Goal: Task Accomplishment & Management: Complete application form

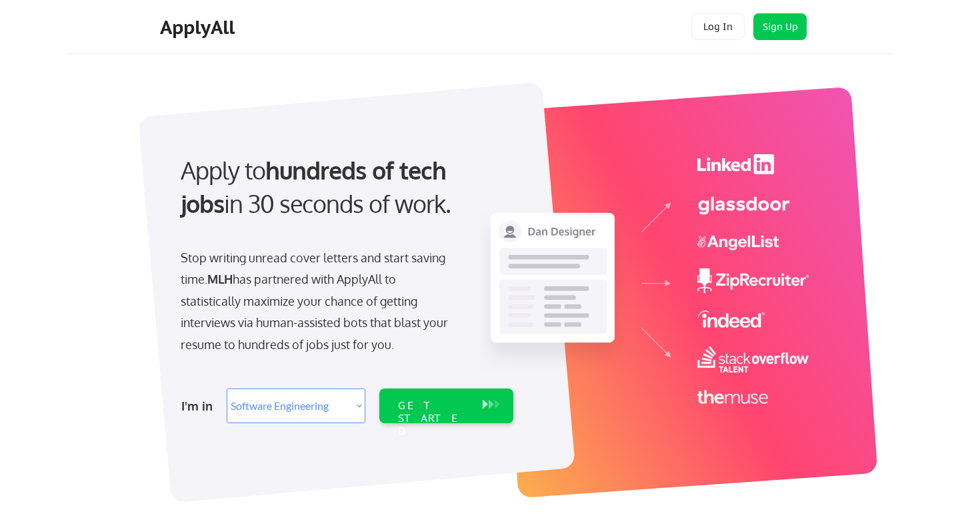
select select ""engineering""
click at [294, 406] on select "Select Role Software Engineering Product Management Customer Success Sales UI/U…" at bounding box center [296, 405] width 139 height 35
click at [227, 388] on select "Select Role Software Engineering Product Management Customer Success Sales UI/U…" at bounding box center [296, 405] width 139 height 35
click at [413, 402] on div "GET STARTED" at bounding box center [433, 418] width 71 height 39
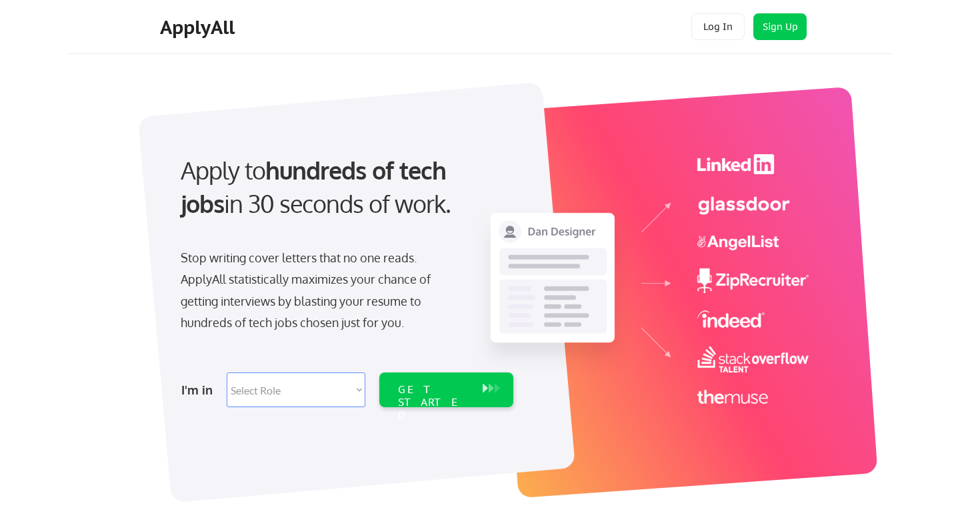
select select ""engineering""
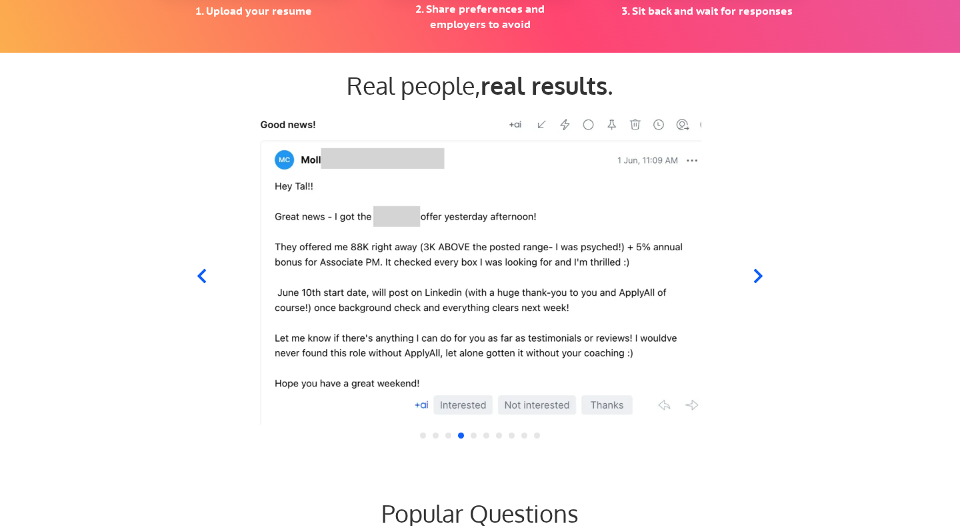
scroll to position [970, 0]
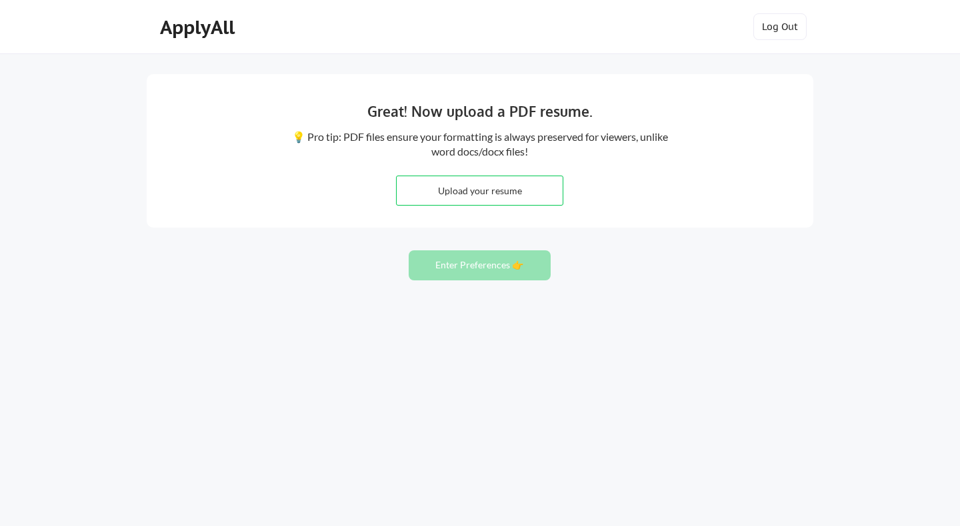
click at [473, 192] on input "file" at bounding box center [480, 190] width 166 height 29
type input "C:\fakepath\Yifang Guo CV.pdf"
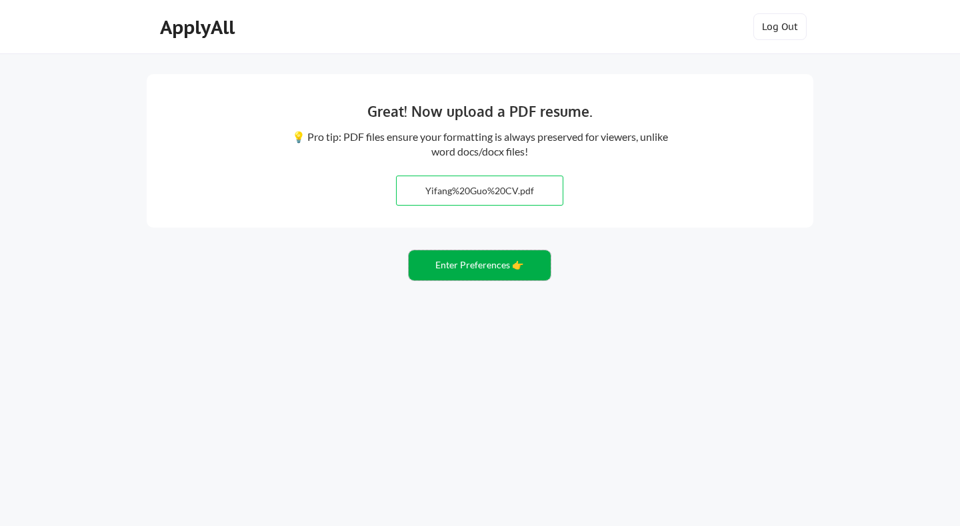
click at [489, 271] on button "Enter Preferences 👉" at bounding box center [480, 265] width 142 height 30
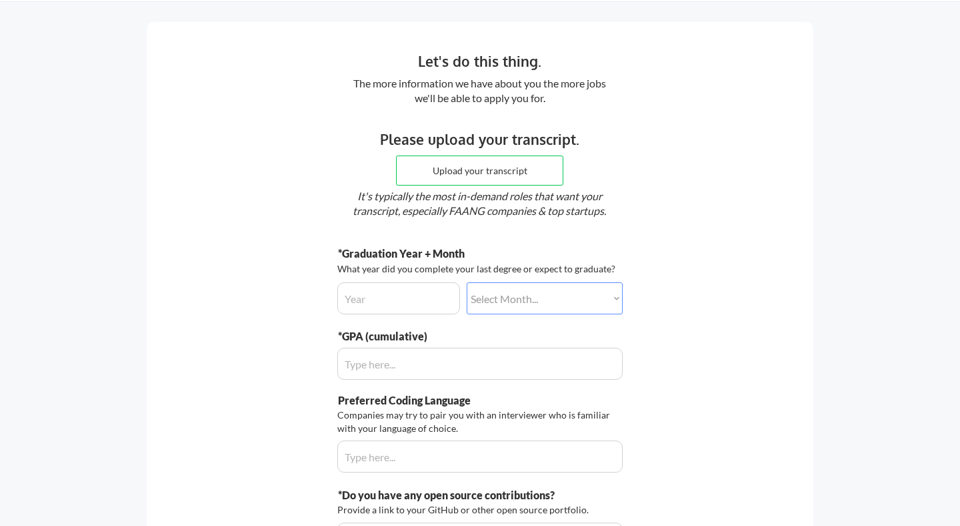
scroll to position [63, 0]
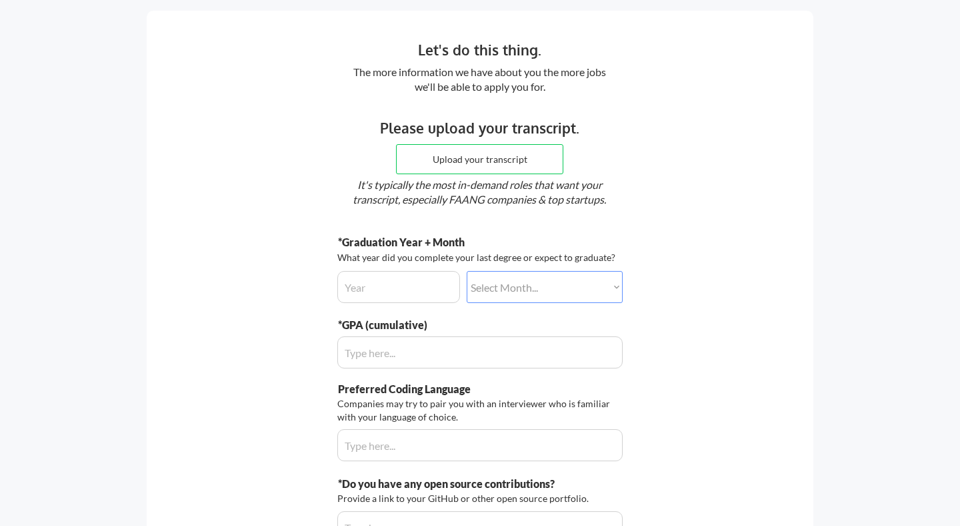
click at [389, 287] on input "input" at bounding box center [398, 287] width 123 height 32
type input "2025"
click at [517, 285] on select "Select Month... January February March April May June July August September Oct…" at bounding box center [545, 287] width 156 height 32
select select ""october""
click at [467, 271] on select "Select Month... January February March April May June July August September Oct…" at bounding box center [545, 287] width 156 height 32
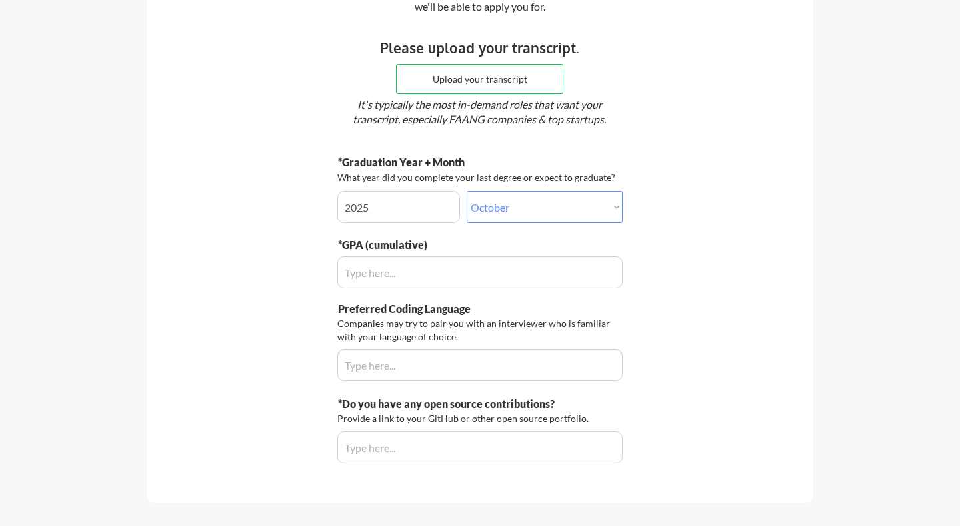
scroll to position [159, 0]
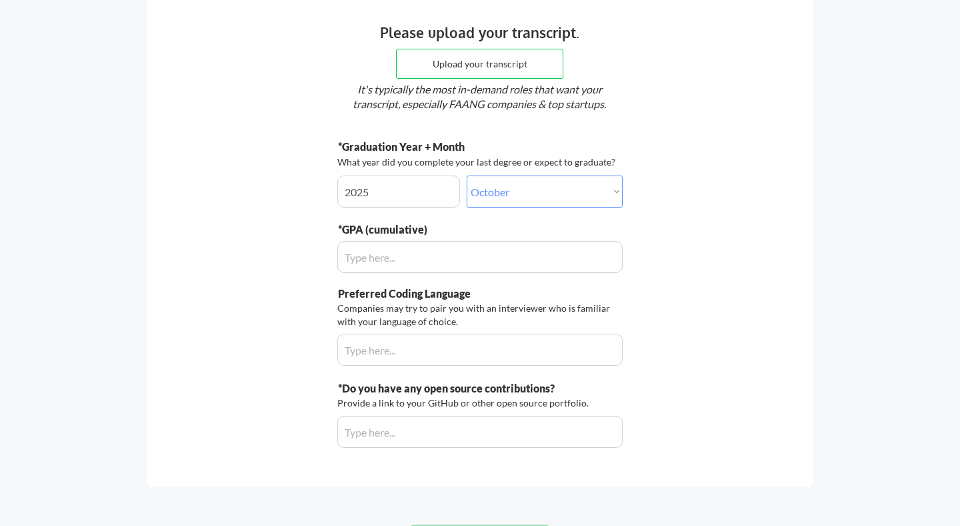
click at [420, 254] on input "input" at bounding box center [479, 257] width 285 height 32
click at [359, 256] on input "input" at bounding box center [479, 257] width 285 height 32
type input "4.0"
click at [678, 199] on div "Let's do this thing. The more information we have about you the more jobs we'll…" at bounding box center [480, 201] width 667 height 572
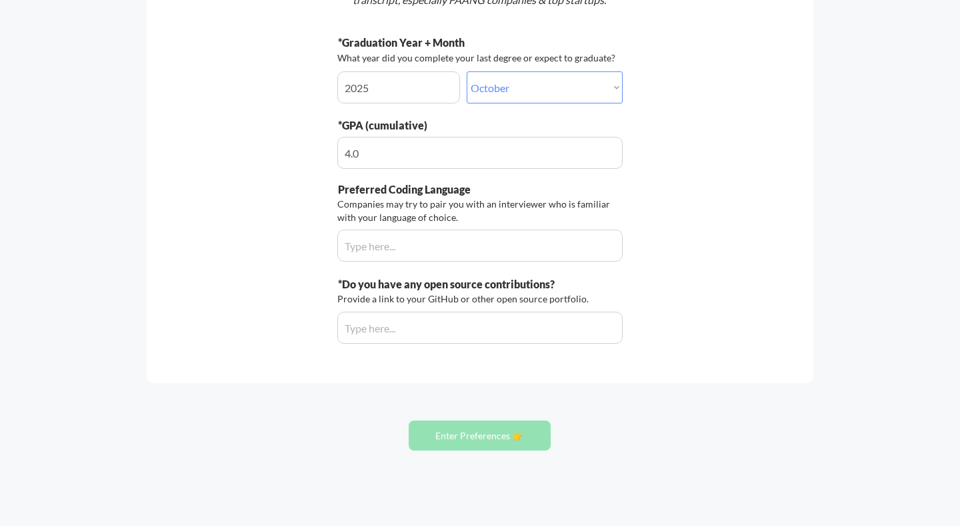
scroll to position [275, 0]
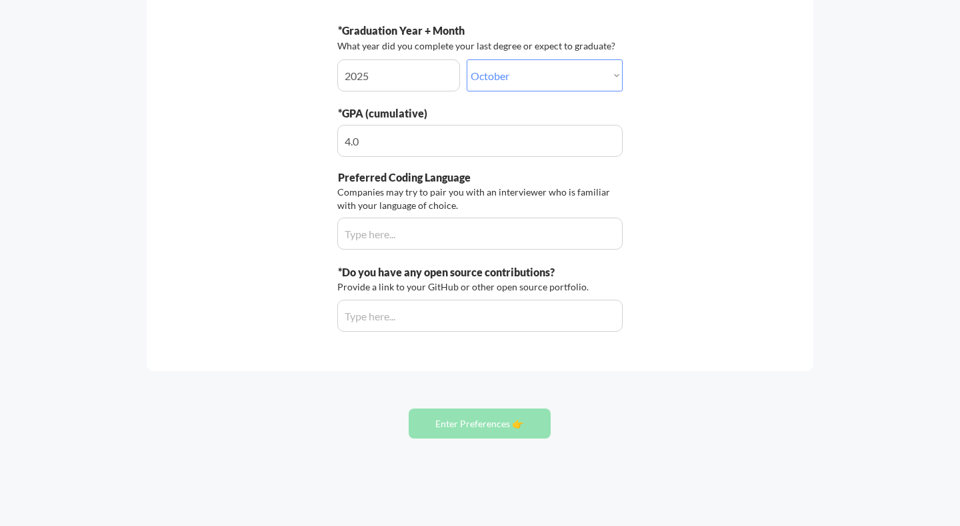
click at [510, 419] on button "Enter Preferences 👉" at bounding box center [480, 423] width 142 height 30
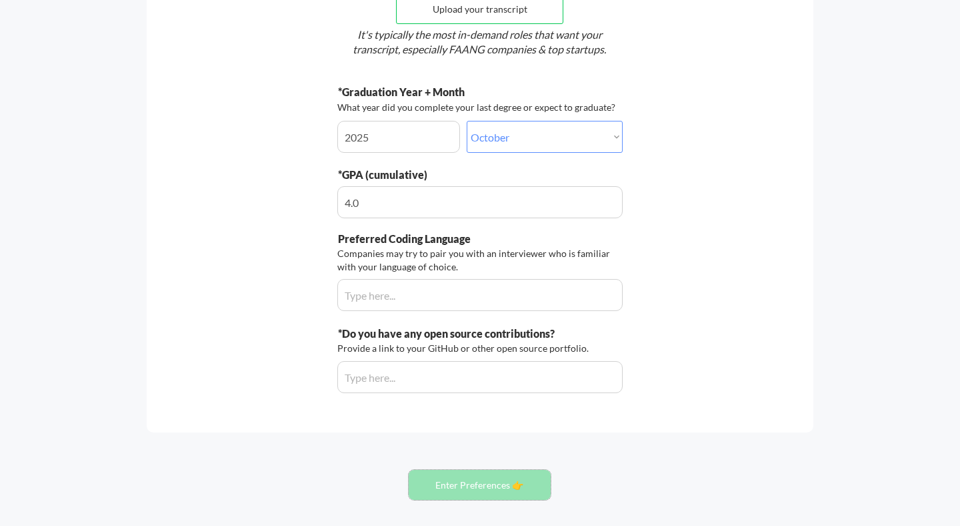
scroll to position [218, 0]
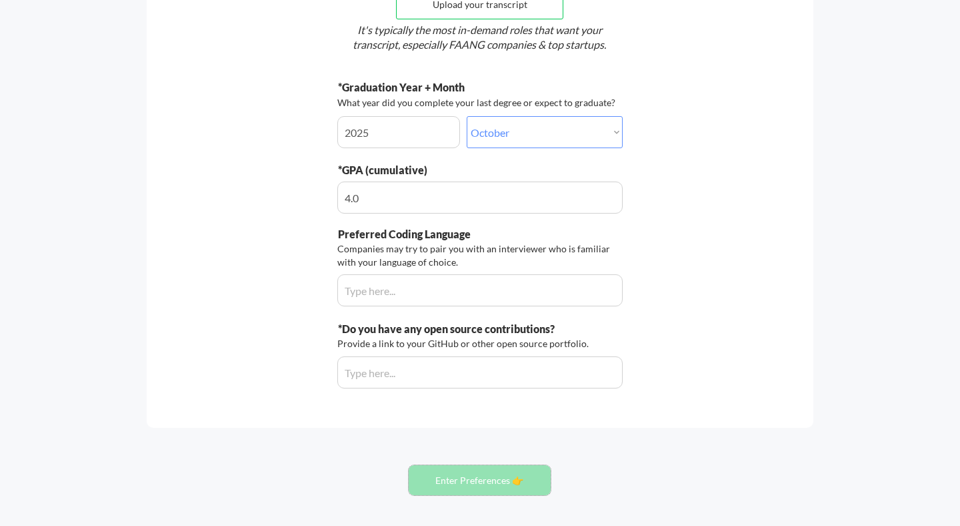
click at [488, 287] on input "input" at bounding box center [479, 290] width 285 height 32
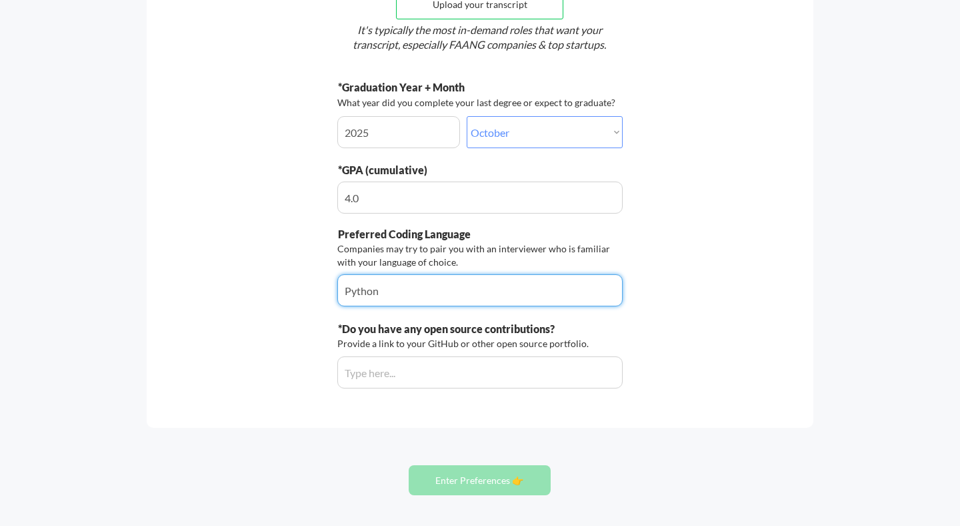
type input "Python"
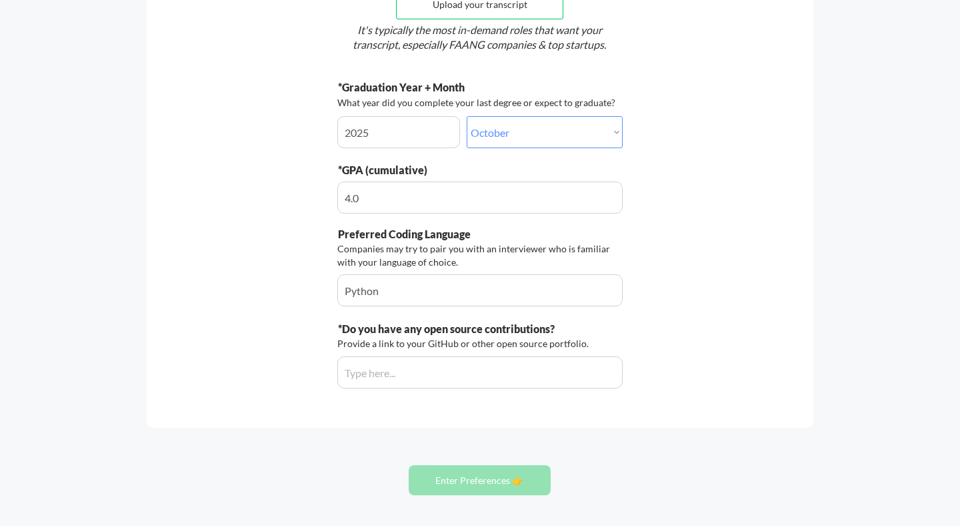
click at [411, 365] on input "input" at bounding box center [479, 372] width 285 height 32
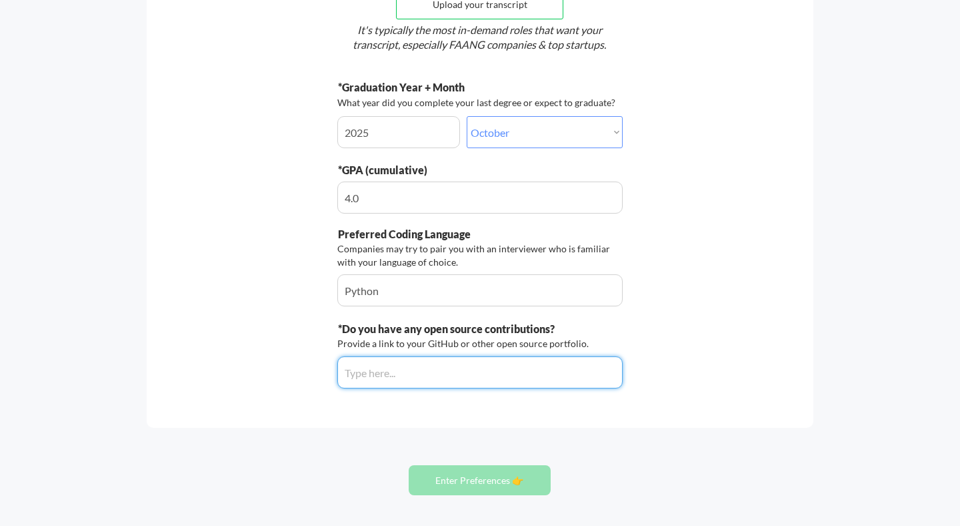
paste input "https://github.com/opencobra/reconstructor"
type input "https://github.com/opencobra/reconstructor"
click at [491, 425] on div "Let's do this thing. The more information we have about you the more jobs we'll…" at bounding box center [480, 142] width 667 height 572
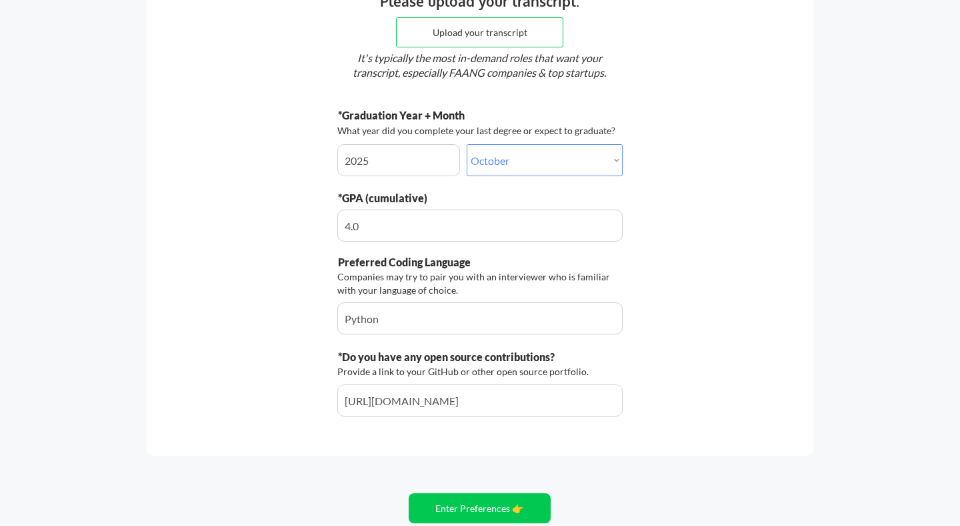
scroll to position [275, 0]
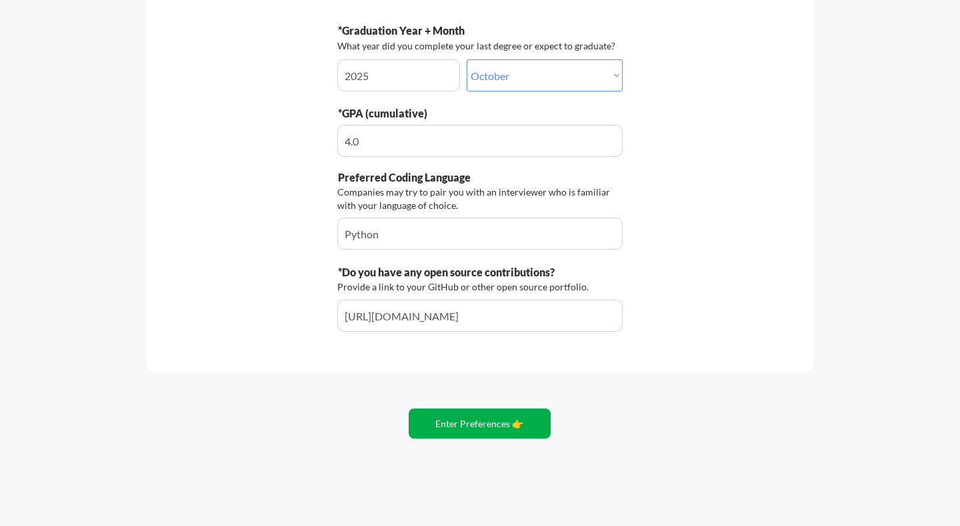
click at [490, 425] on button "Enter Preferences 👉" at bounding box center [480, 423] width 142 height 30
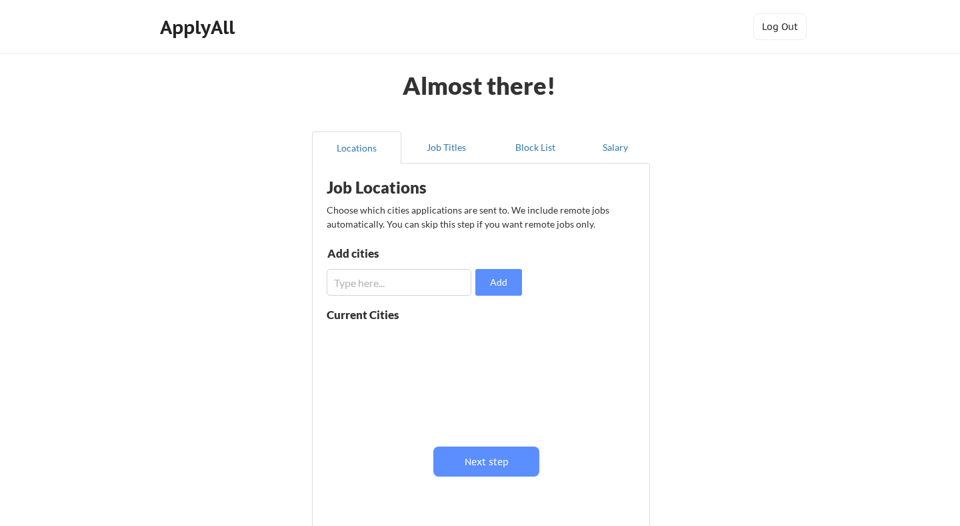
click at [385, 277] on input "input" at bounding box center [399, 282] width 145 height 27
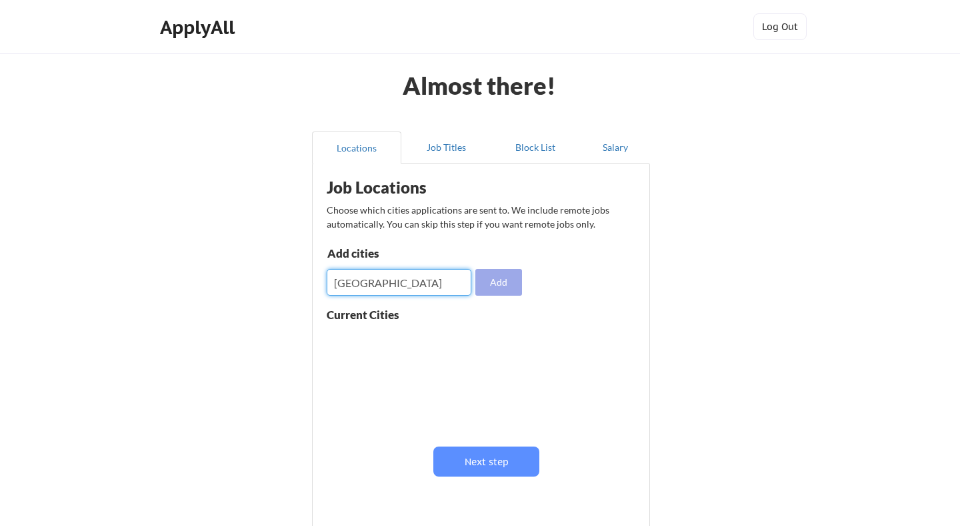
type input "[GEOGRAPHIC_DATA]"
click at [492, 281] on button "Add" at bounding box center [499, 282] width 47 height 27
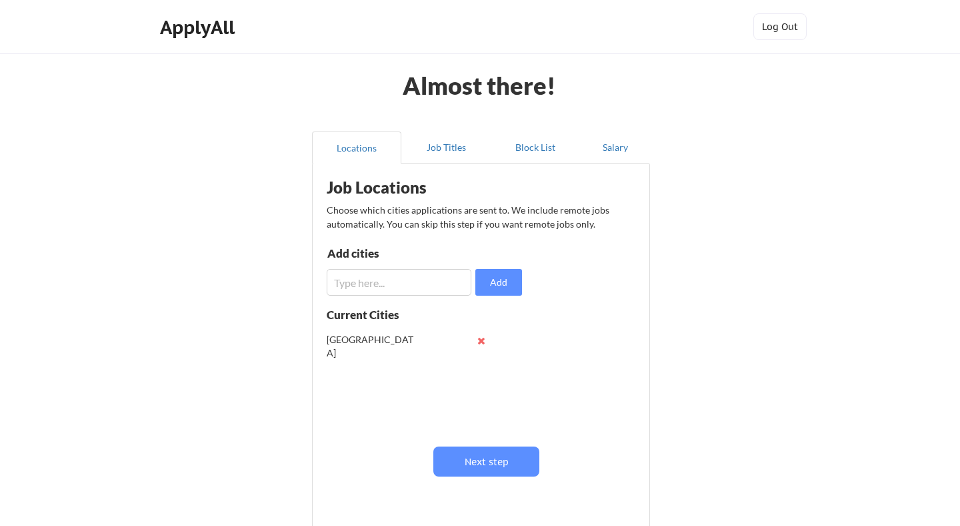
click at [389, 283] on input "input" at bounding box center [399, 282] width 145 height 27
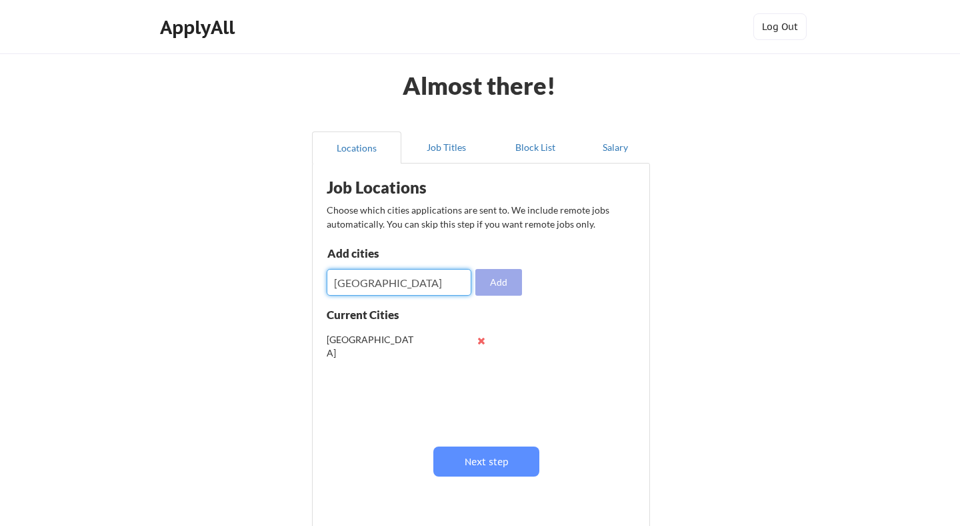
type input "[GEOGRAPHIC_DATA]"
click at [498, 283] on button "Add" at bounding box center [499, 282] width 47 height 27
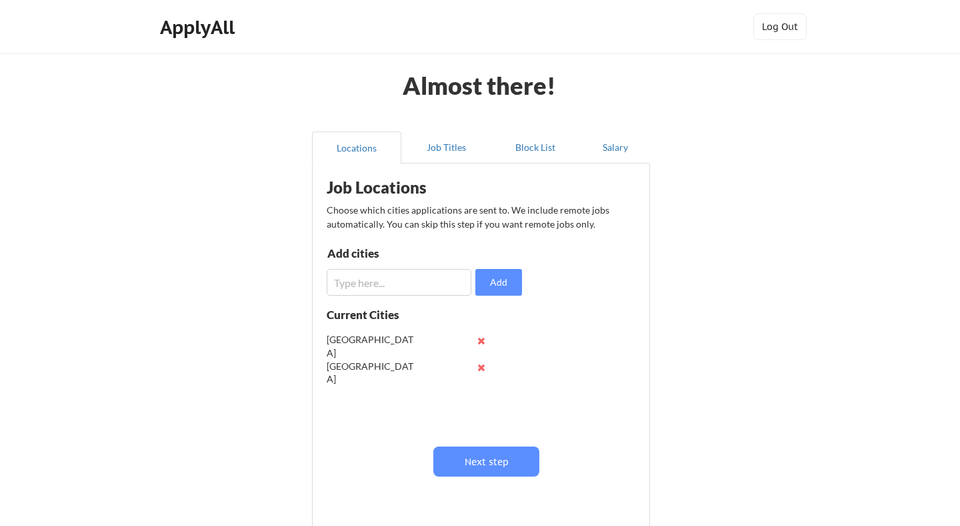
click at [405, 276] on input "input" at bounding box center [399, 282] width 145 height 27
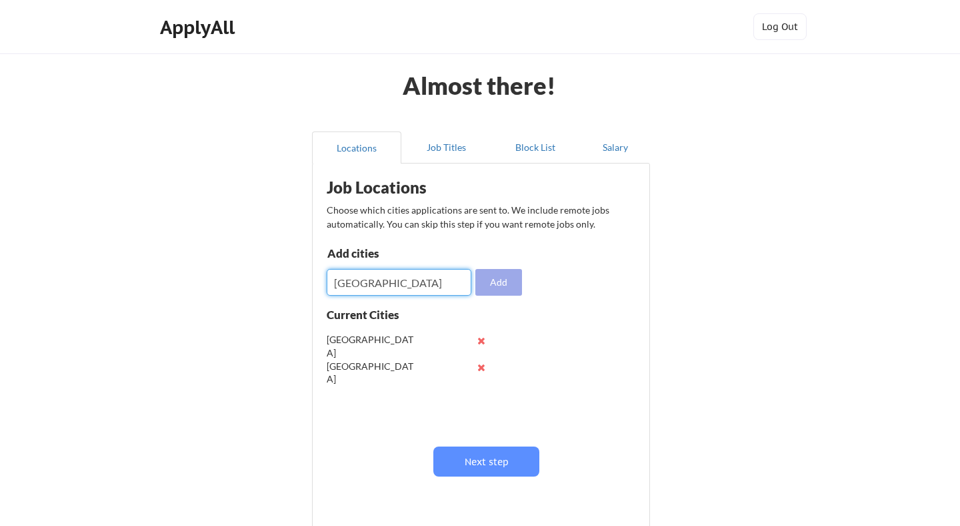
type input "[GEOGRAPHIC_DATA]"
click at [509, 281] on button "Add" at bounding box center [499, 282] width 47 height 27
click at [387, 281] on input "input" at bounding box center [399, 282] width 145 height 27
type input "[GEOGRAPHIC_DATA]"
click at [500, 283] on button "Add" at bounding box center [499, 282] width 47 height 27
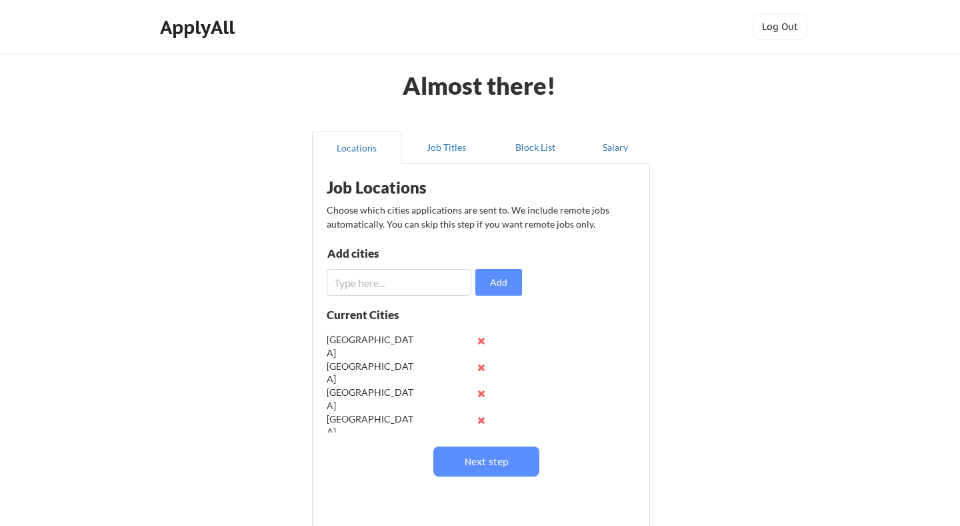
scroll to position [1, 0]
click at [482, 419] on button at bounding box center [481, 419] width 10 height 10
click at [435, 148] on button "Job Titles" at bounding box center [445, 147] width 89 height 32
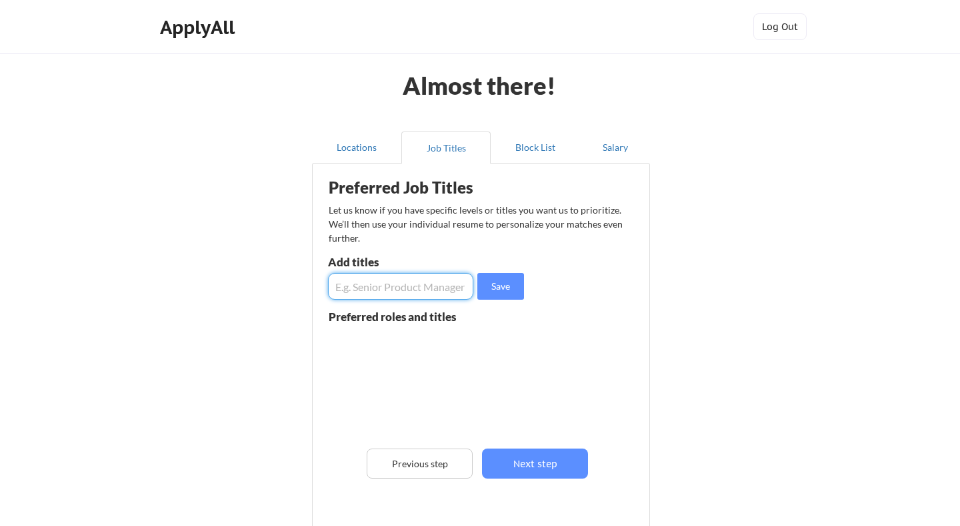
click at [398, 280] on input "input" at bounding box center [400, 286] width 145 height 27
type input "Software Engineer"
click at [504, 285] on button "Save" at bounding box center [501, 286] width 47 height 27
click at [409, 291] on input "input" at bounding box center [400, 286] width 145 height 27
type input "SRE"
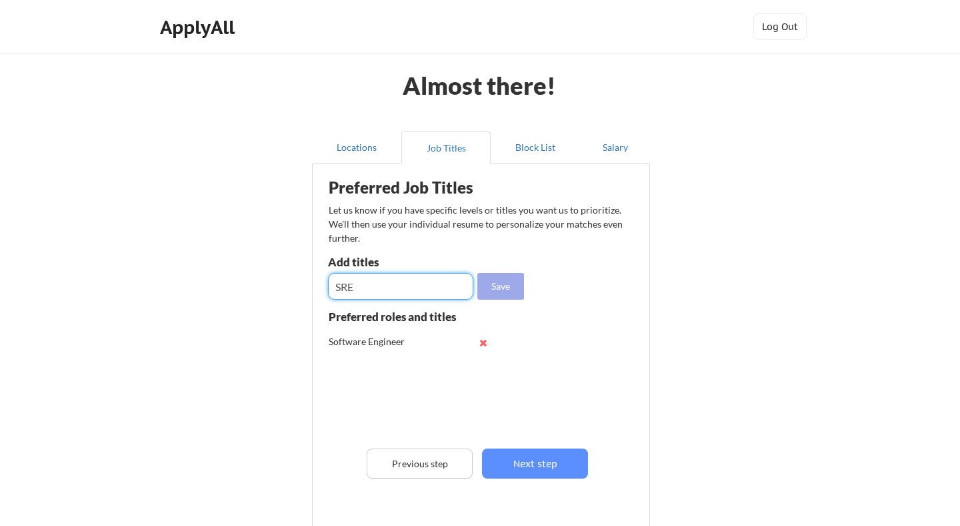
click at [498, 288] on button "Save" at bounding box center [501, 286] width 47 height 27
click at [397, 290] on input "input" at bounding box center [400, 286] width 145 height 27
type input "Production engineer"
click at [504, 287] on button "Save" at bounding box center [501, 286] width 47 height 27
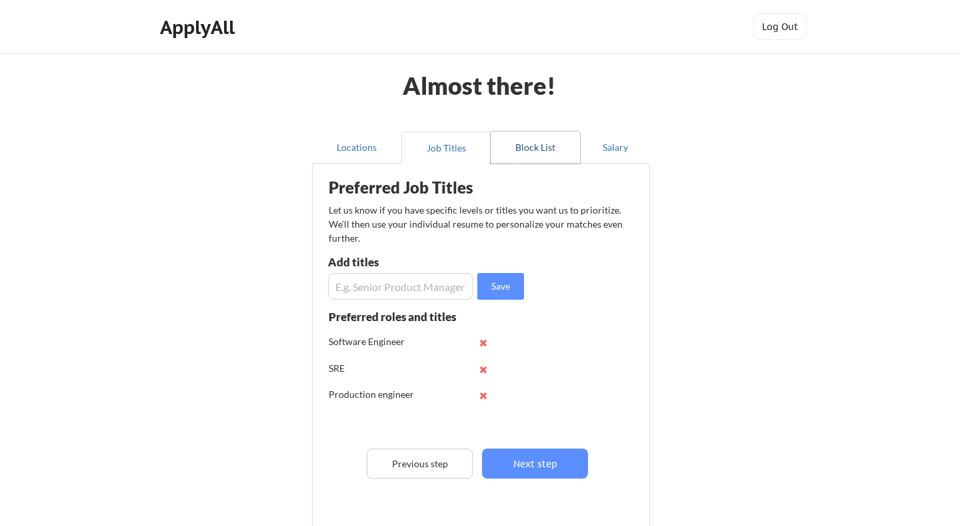
click at [548, 151] on button "Block List" at bounding box center [535, 147] width 89 height 32
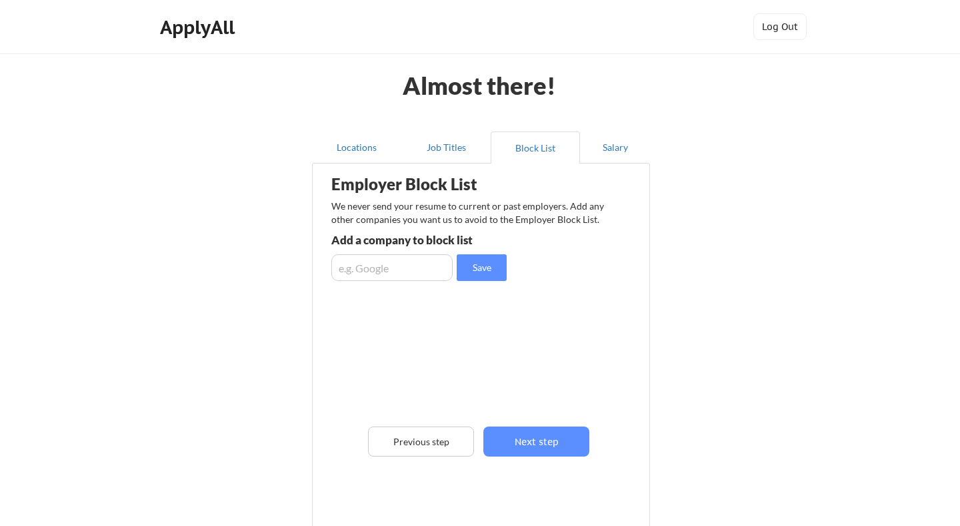
click at [411, 267] on input "input" at bounding box center [391, 267] width 121 height 27
type input "Mastercard"
click at [476, 272] on button "Save" at bounding box center [482, 267] width 50 height 27
click at [383, 261] on input "input" at bounding box center [391, 267] width 121 height 27
click at [369, 274] on input "input" at bounding box center [391, 267] width 121 height 27
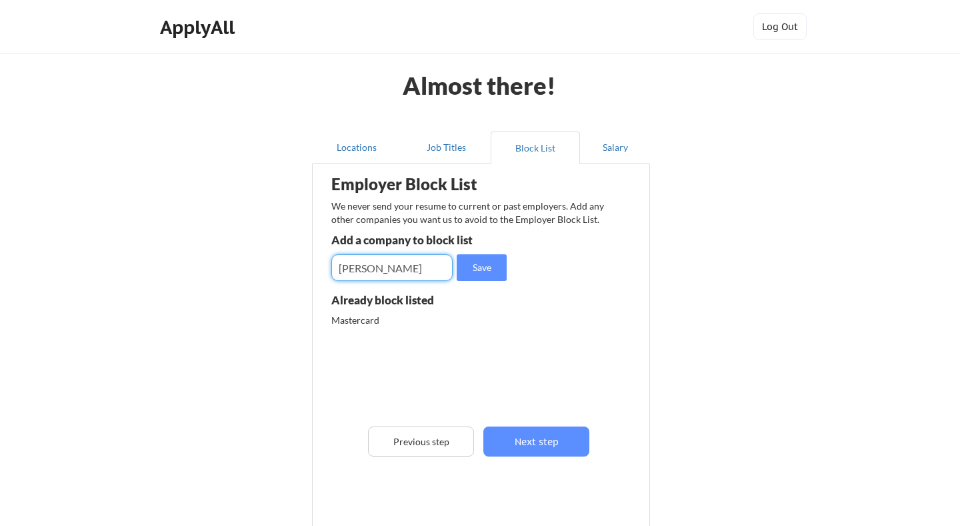
drag, startPoint x: 369, startPoint y: 274, endPoint x: 298, endPoint y: 268, distance: 71.6
click at [298, 268] on div "Almost there! Locations Job Titles Block List Salary Employer Block List We nev…" at bounding box center [480, 338] width 960 height 677
paste input "millennium"
type input "millennium"
click at [480, 269] on button "Save" at bounding box center [482, 267] width 50 height 27
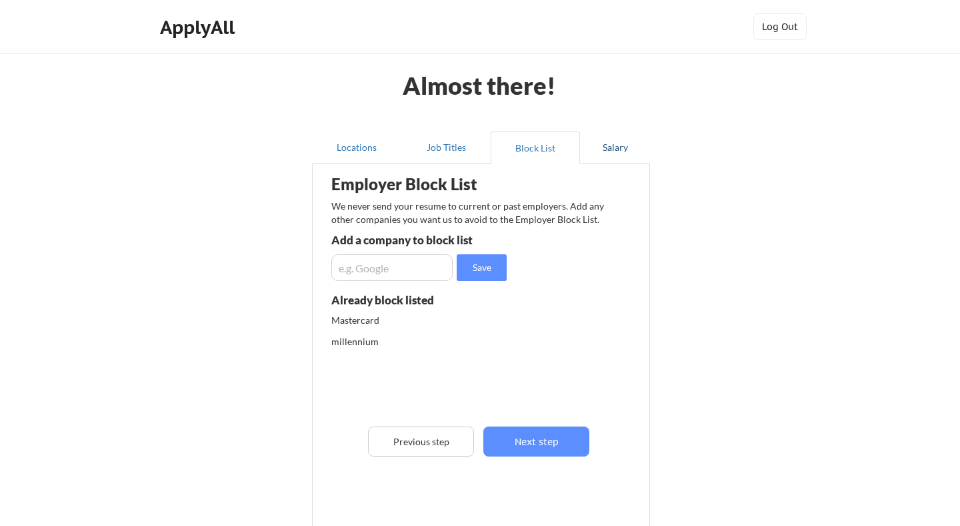
click at [611, 149] on button "Salary" at bounding box center [615, 147] width 70 height 32
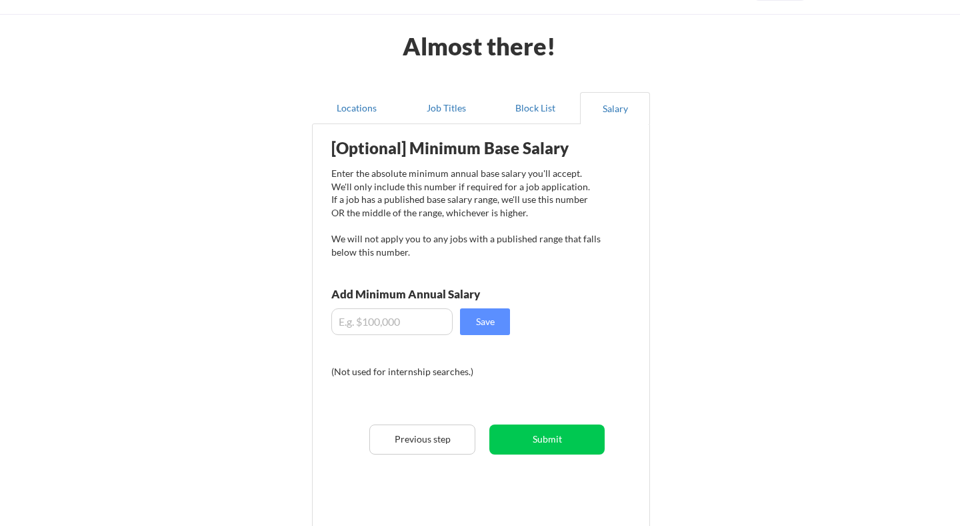
scroll to position [71, 0]
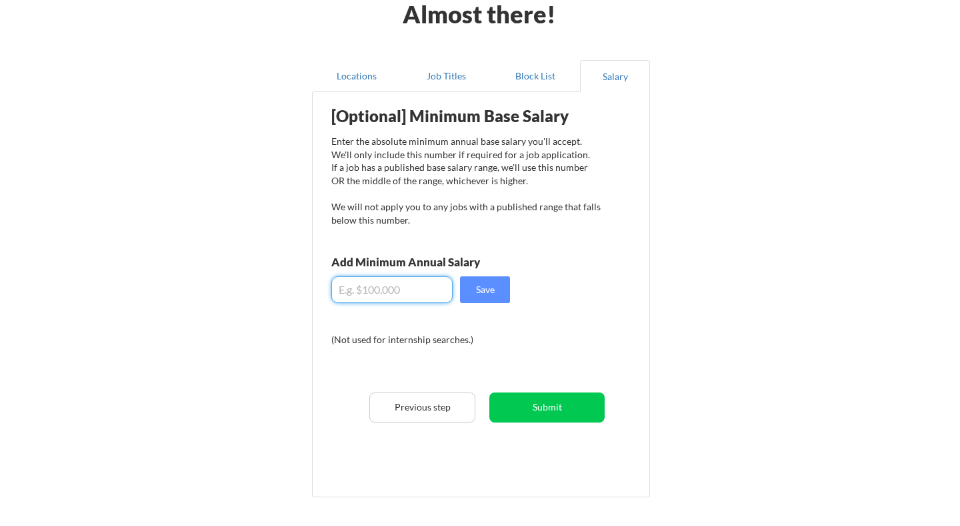
click at [403, 286] on input "input" at bounding box center [391, 289] width 121 height 27
click at [568, 310] on div "[Optional] Minimum Base Salary Enter the absolute minimum annual base salary yo…" at bounding box center [483, 289] width 329 height 381
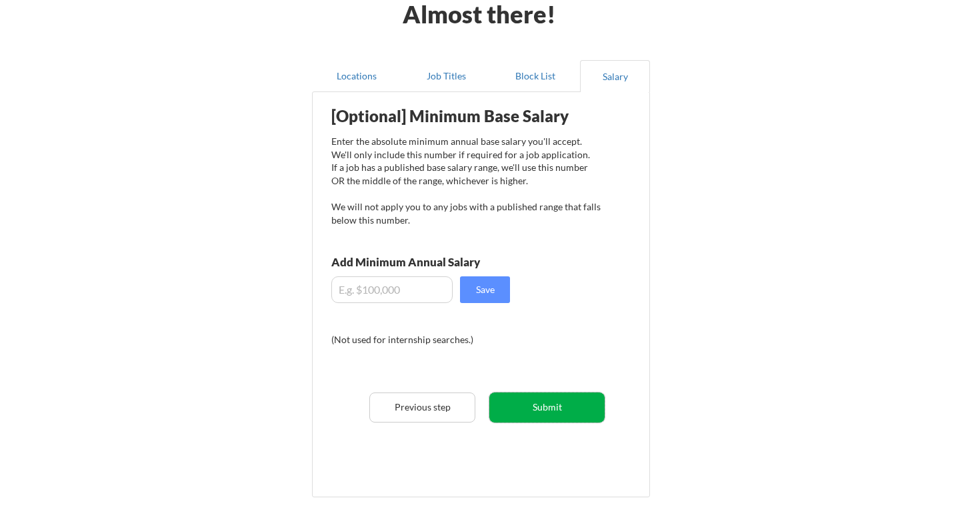
click at [560, 401] on button "Submit" at bounding box center [547, 407] width 115 height 30
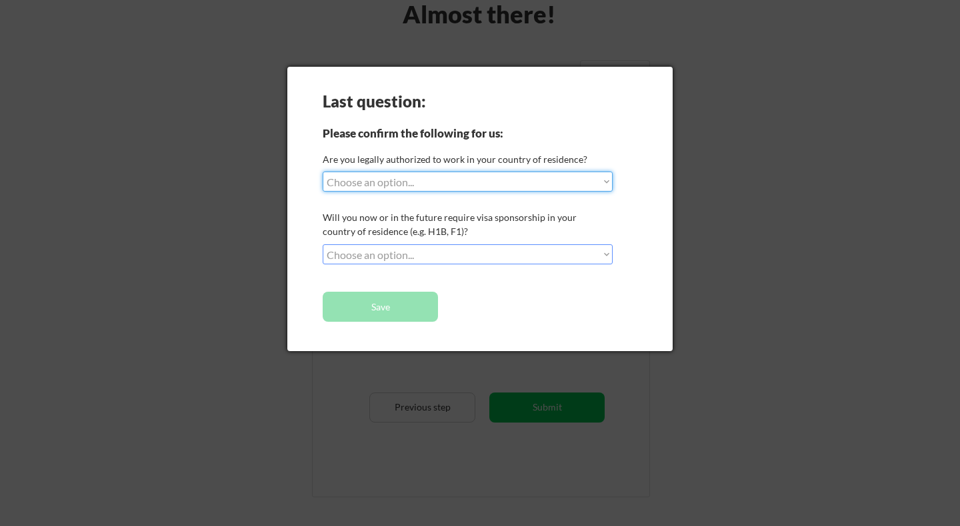
click at [472, 183] on select "Choose an option... Yes, I am a [DEMOGRAPHIC_DATA] Citizen Yes, I am a [DEMOGRA…" at bounding box center [468, 181] width 290 height 20
select select ""no__i_am_not__yet__authorized""
click at [323, 171] on select "Choose an option... Yes, I am a [DEMOGRAPHIC_DATA] Citizen Yes, I am a [DEMOGRA…" at bounding box center [468, 181] width 290 height 20
click at [453, 257] on select "Choose an option... No, I will not need sponsorship Yes, I will need sponsorship" at bounding box center [468, 254] width 290 height 20
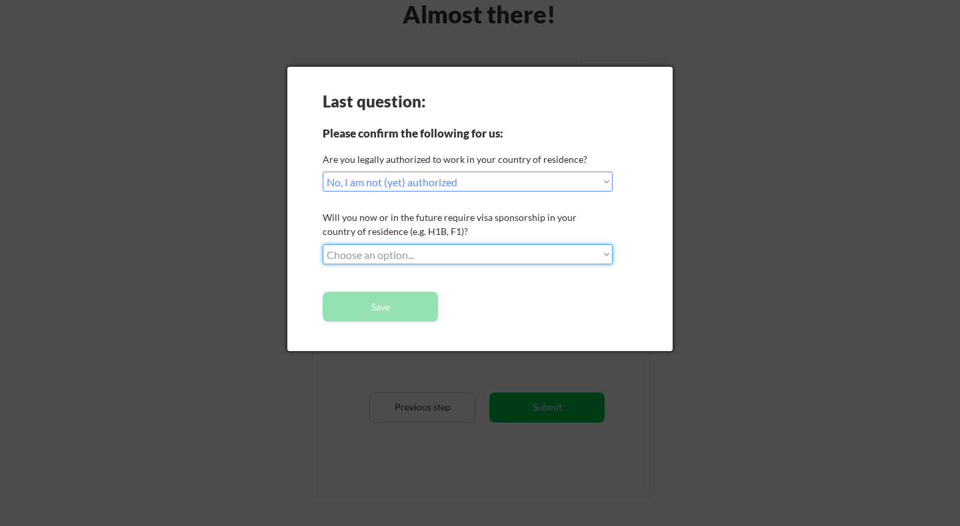
select select ""yes__i_will_need_sponsorship""
click at [323, 244] on select "Choose an option... No, I will not need sponsorship Yes, I will need sponsorship" at bounding box center [468, 254] width 290 height 20
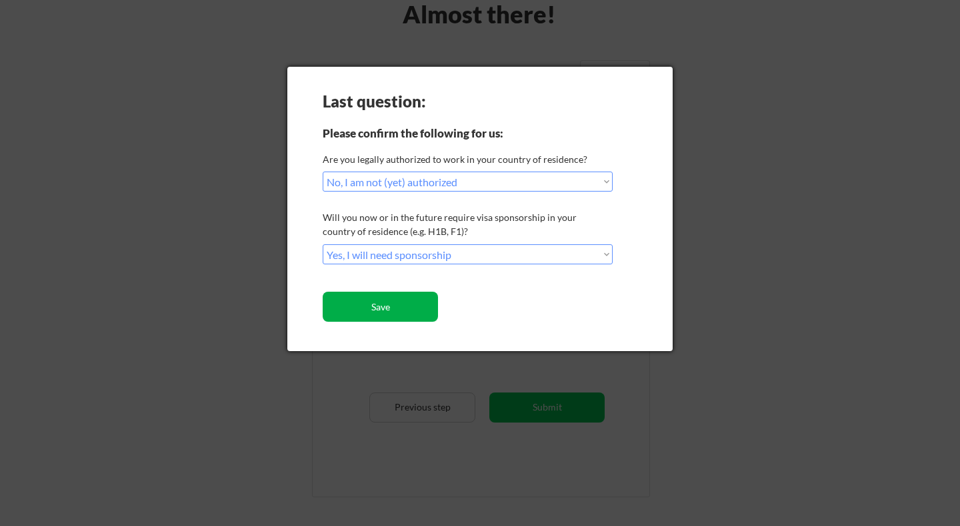
click at [377, 313] on button "Save" at bounding box center [380, 306] width 115 height 30
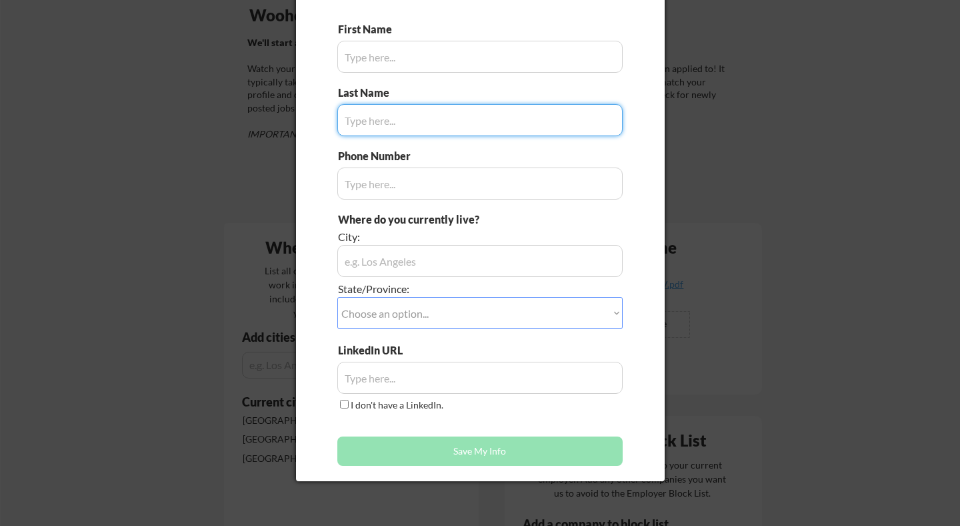
type input "Yifang"
type input "+353-(087) 486 8230"
type input "[GEOGRAPHIC_DATA]"
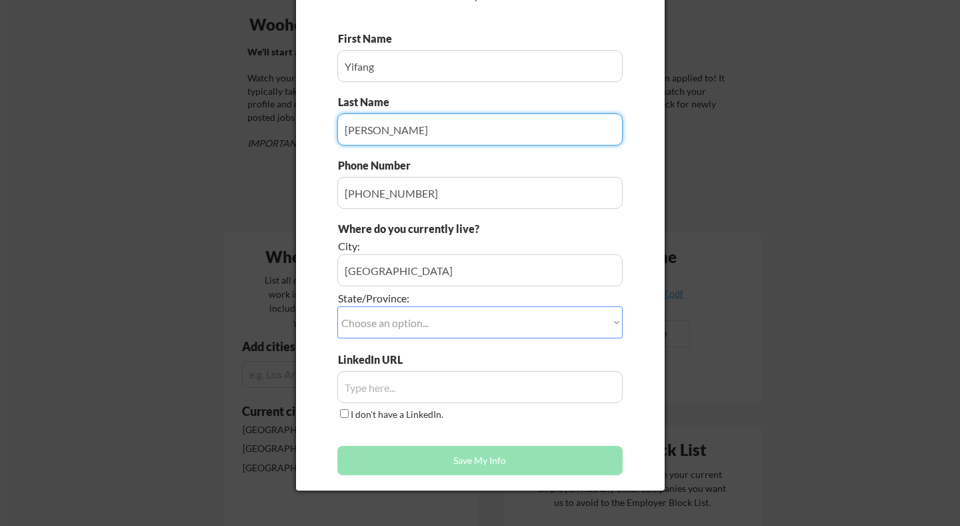
scroll to position [112, 0]
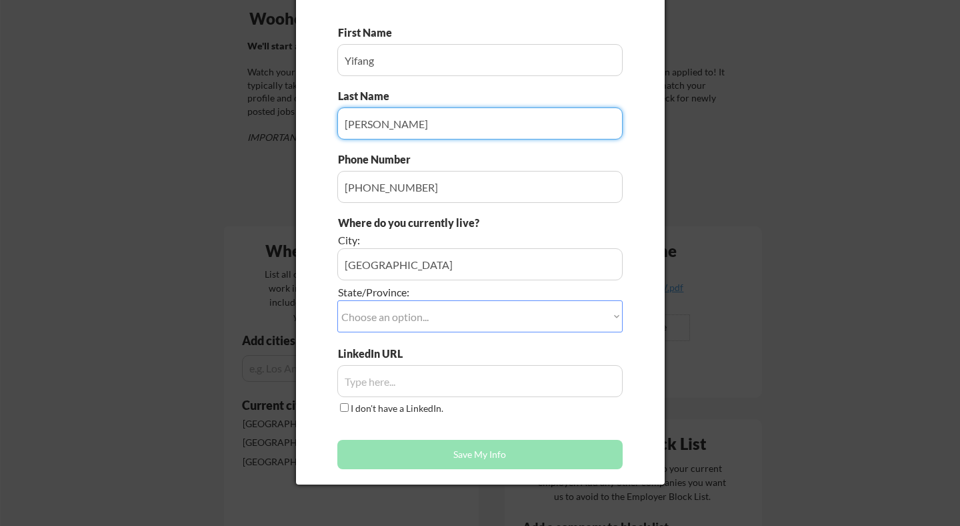
type input "Guo"
click at [427, 313] on select "Choose an option... Other/Not Applicable Alabama Alaska Alberta Arizona Arkansa…" at bounding box center [479, 316] width 285 height 32
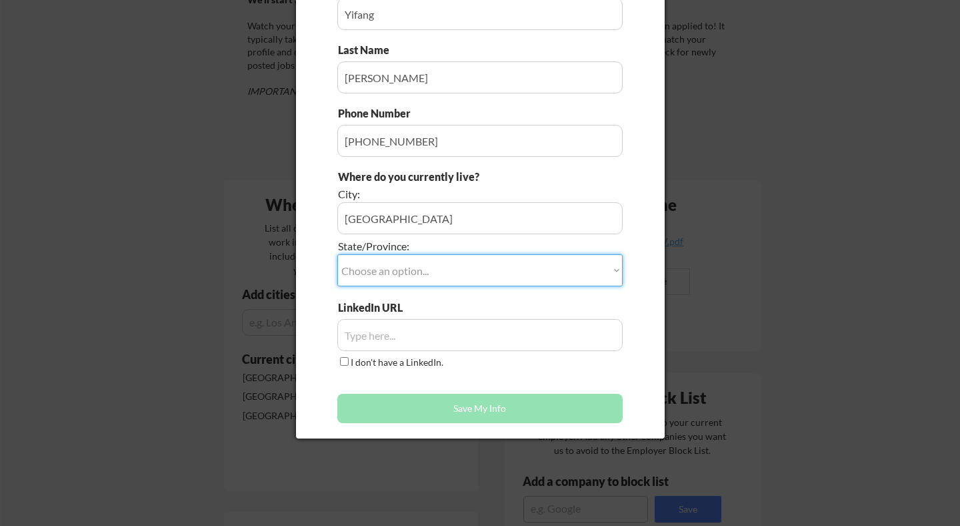
scroll to position [181, 0]
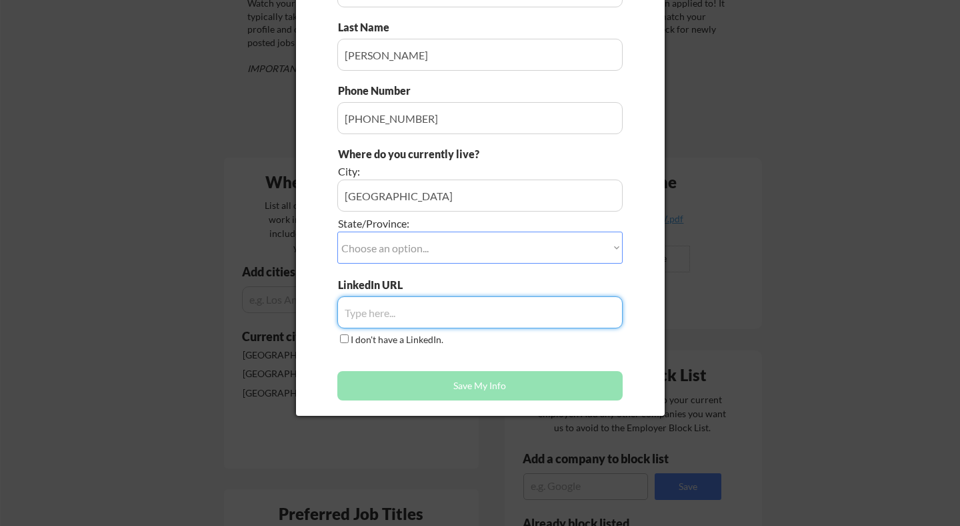
click at [450, 309] on input "input" at bounding box center [479, 312] width 285 height 32
click at [476, 389] on button "Save My Info" at bounding box center [479, 385] width 285 height 29
click at [345, 337] on input "I don't have a LinkedIn." at bounding box center [344, 338] width 9 height 9
click at [344, 337] on input "I don't have a LinkedIn." at bounding box center [344, 338] width 9 height 9
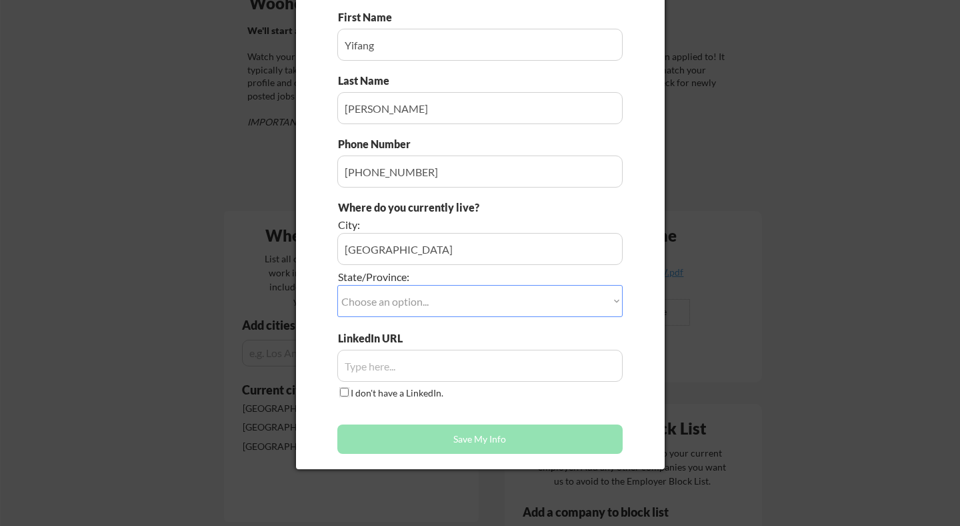
scroll to position [171, 0]
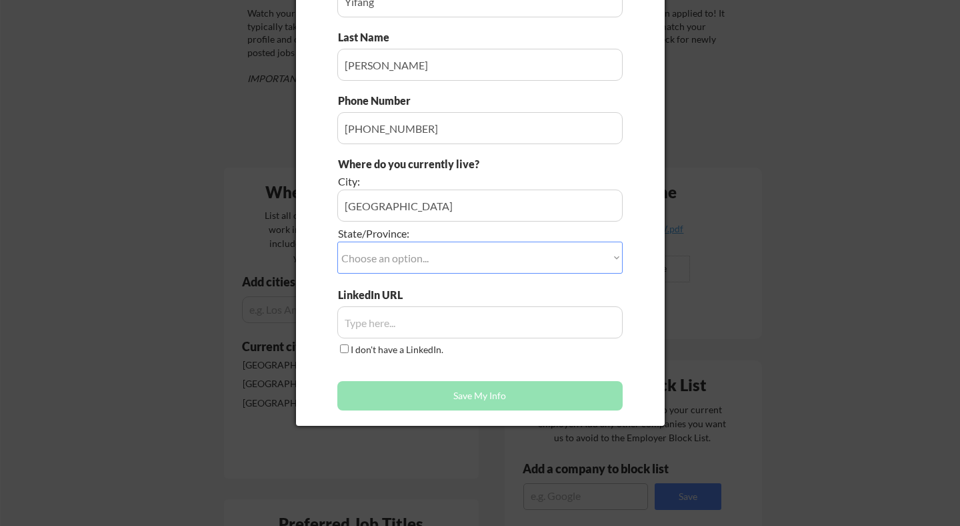
click at [503, 261] on select "Choose an option... Other/Not Applicable Alabama Alaska Alberta Arizona Arkansa…" at bounding box center [479, 257] width 285 height 32
click at [476, 317] on input "input" at bounding box center [479, 322] width 285 height 32
click at [476, 395] on button "Save My Info" at bounding box center [479, 395] width 285 height 29
click at [345, 347] on input "I don't have a LinkedIn." at bounding box center [344, 348] width 9 height 9
checkbox input "true"
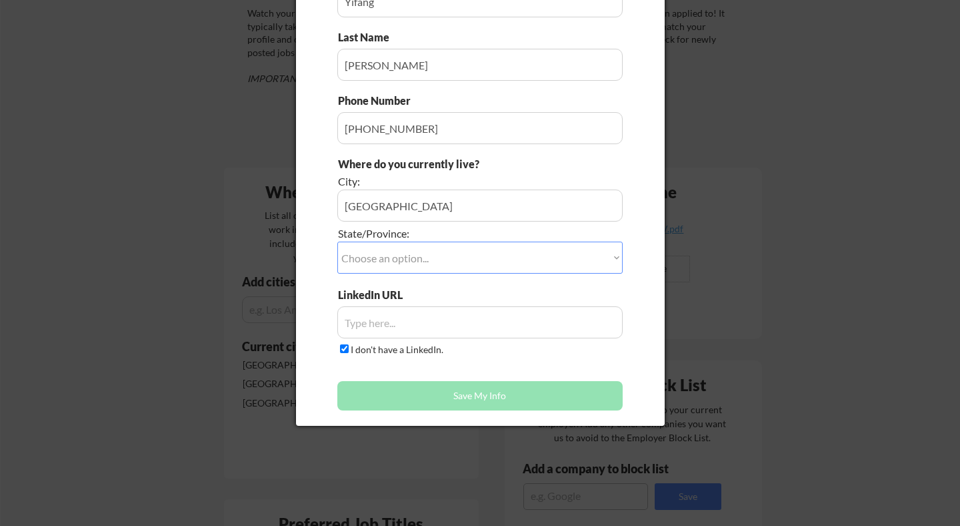
click at [427, 395] on button "Save My Info" at bounding box center [479, 395] width 285 height 29
click at [406, 210] on input "input" at bounding box center [479, 205] width 285 height 32
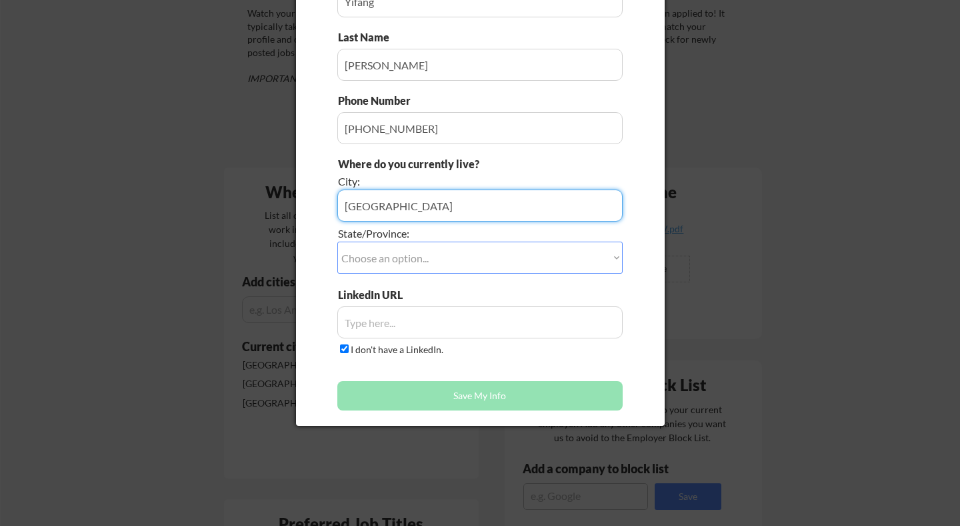
click at [425, 261] on select "Choose an option... Other/Not Applicable Alabama Alaska Alberta Arizona Arkansa…" at bounding box center [479, 257] width 285 height 32
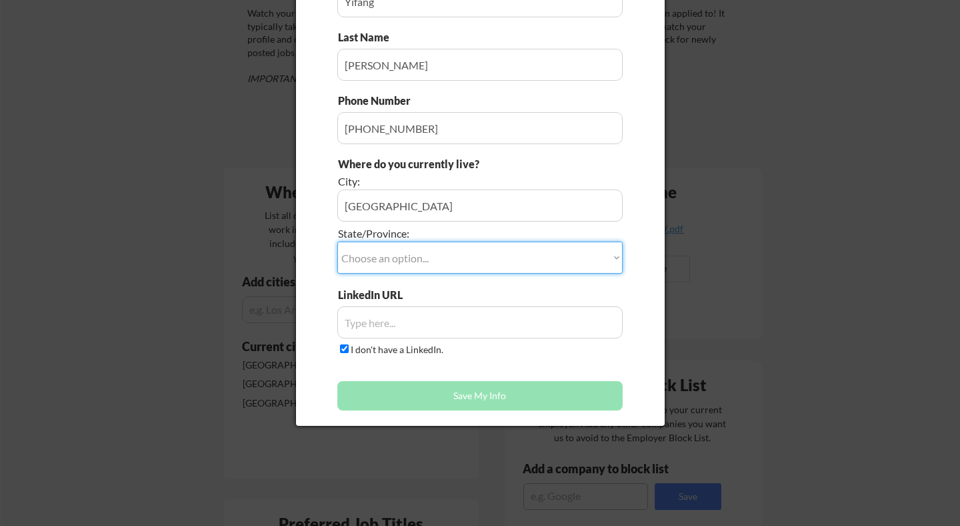
select select ""Other/Not Applicable""
click at [337, 241] on select "Choose an option... Other/Not Applicable Alabama Alaska Alberta Arizona Arkansa…" at bounding box center [479, 257] width 285 height 32
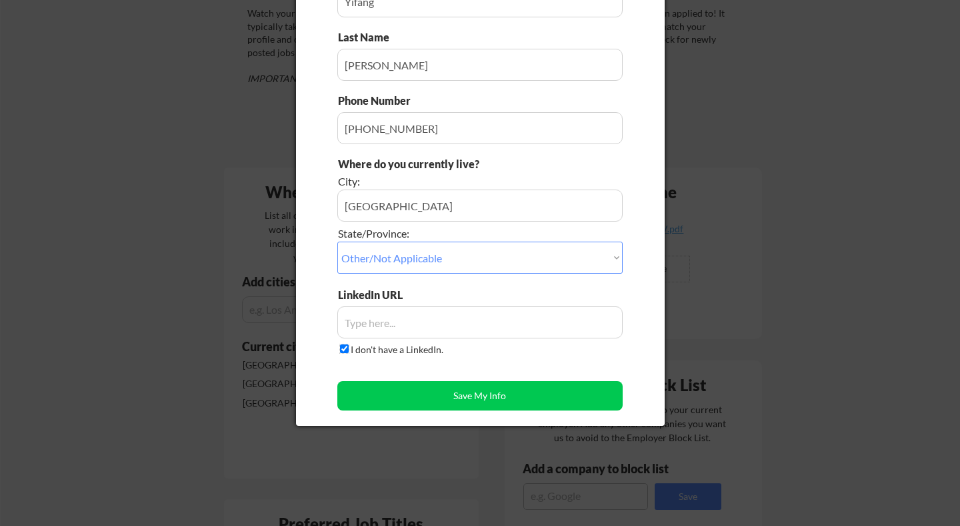
click at [344, 349] on input "I don't have a LinkedIn." at bounding box center [344, 348] width 9 height 9
checkbox input "false"
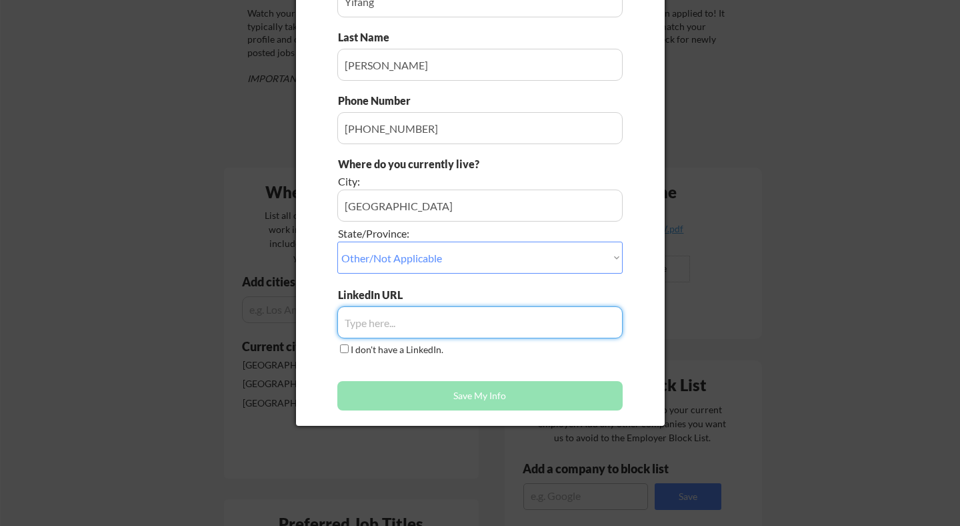
click at [373, 323] on input "input" at bounding box center [479, 322] width 285 height 32
paste input "https://www.linkedin.com/in/yifang-guo/"
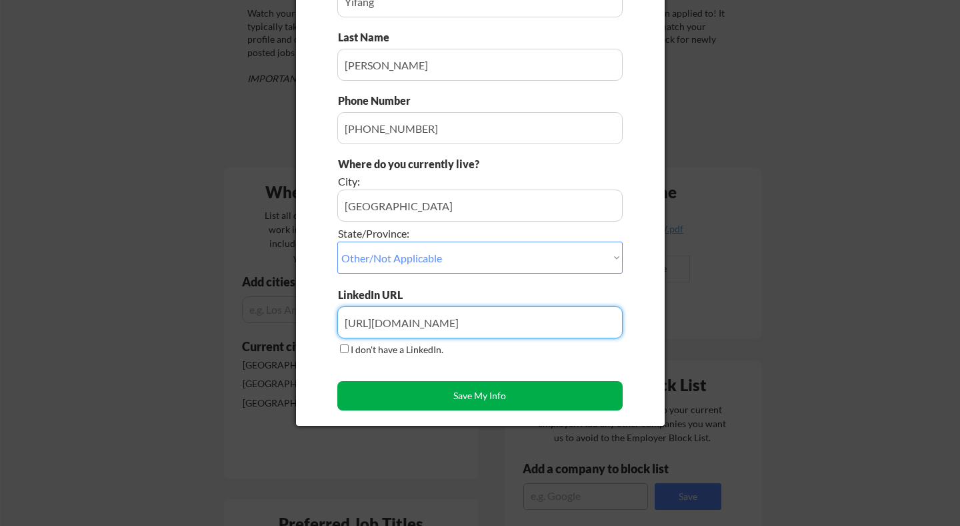
type input "https://www.linkedin.com/in/yifang-guo/"
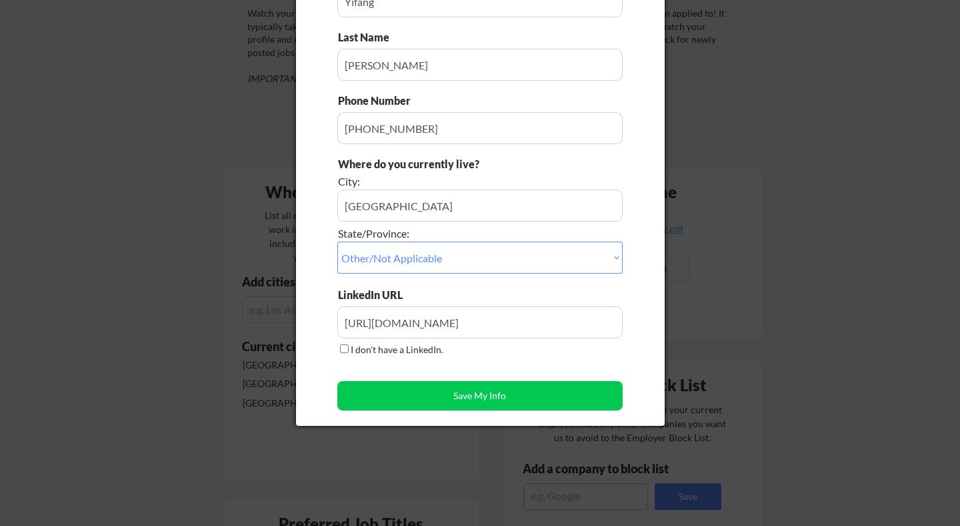
click at [462, 371] on div "First Name Last Name Phone Number Where do you currently live? City: State/Prov…" at bounding box center [479, 192] width 285 height 450
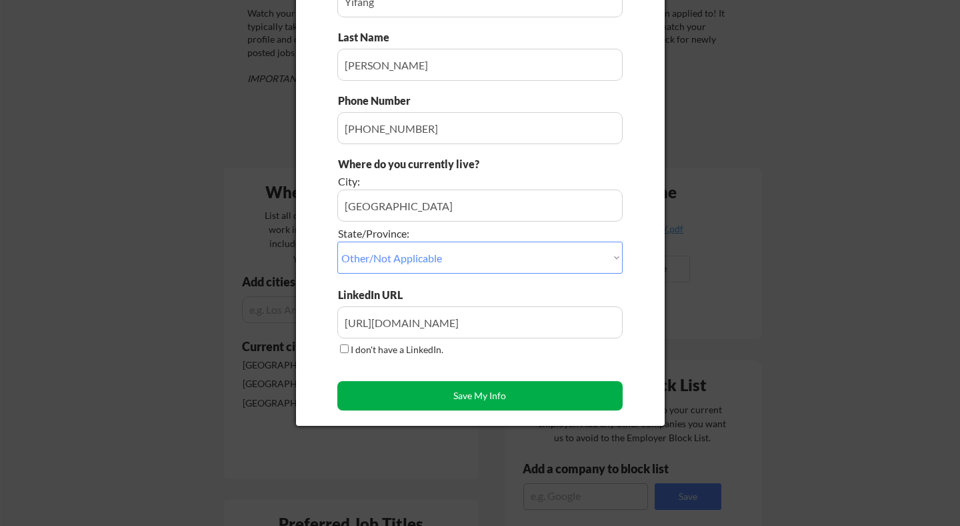
click at [470, 396] on button "Save My Info" at bounding box center [479, 395] width 285 height 29
type input "Galway, Other/Not Applicable"
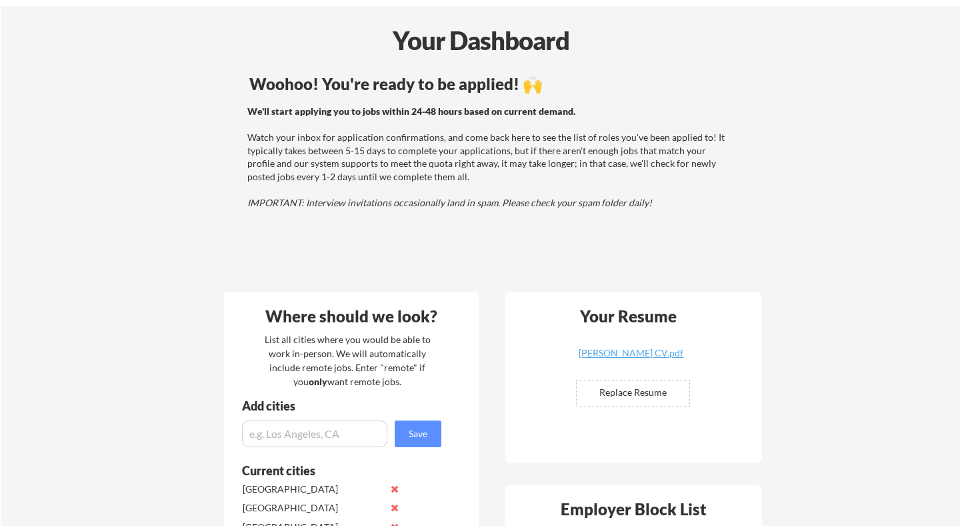
scroll to position [0, 0]
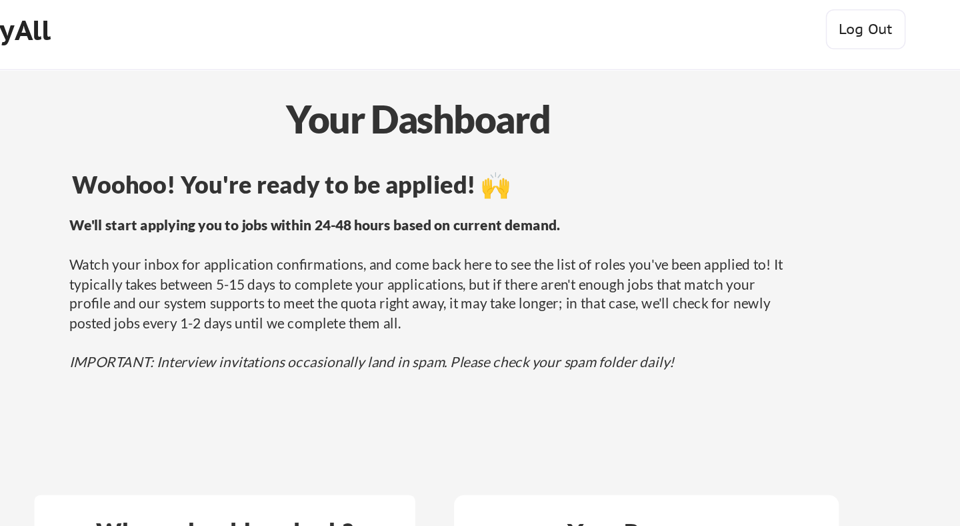
click at [489, 271] on div "Woohoo! You're ready to be applied! 🙌 We'll start applying you to jobs within 2…" at bounding box center [490, 222] width 538 height 213
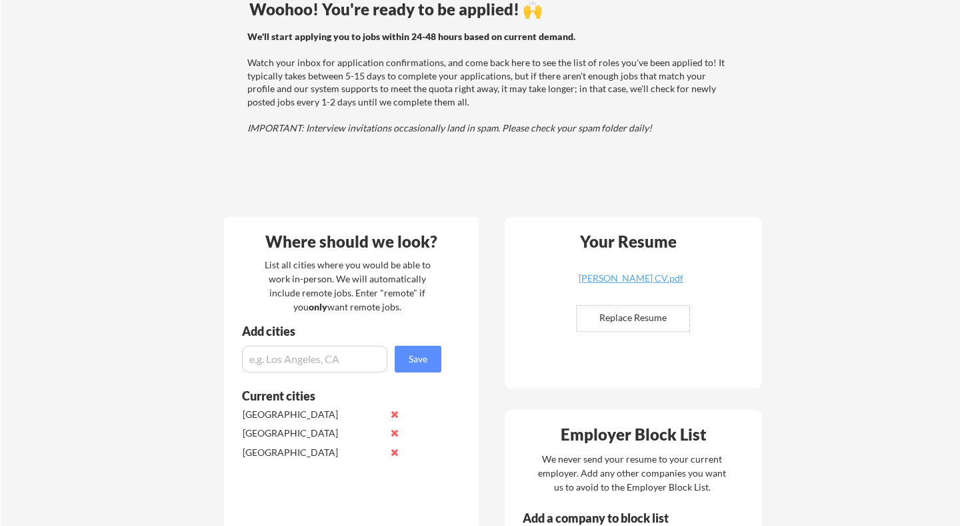
scroll to position [107, 0]
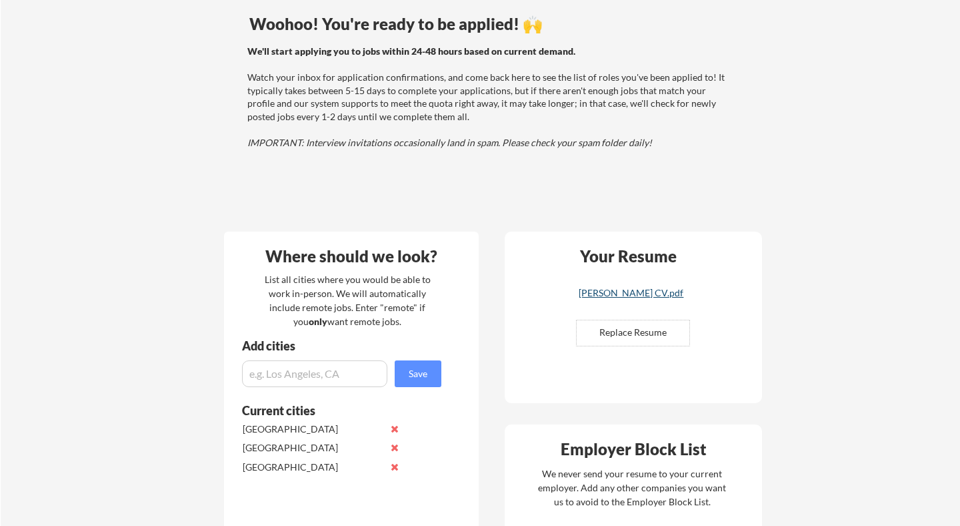
click at [615, 291] on div "Yifang Guo CV.pdf" at bounding box center [631, 292] width 159 height 9
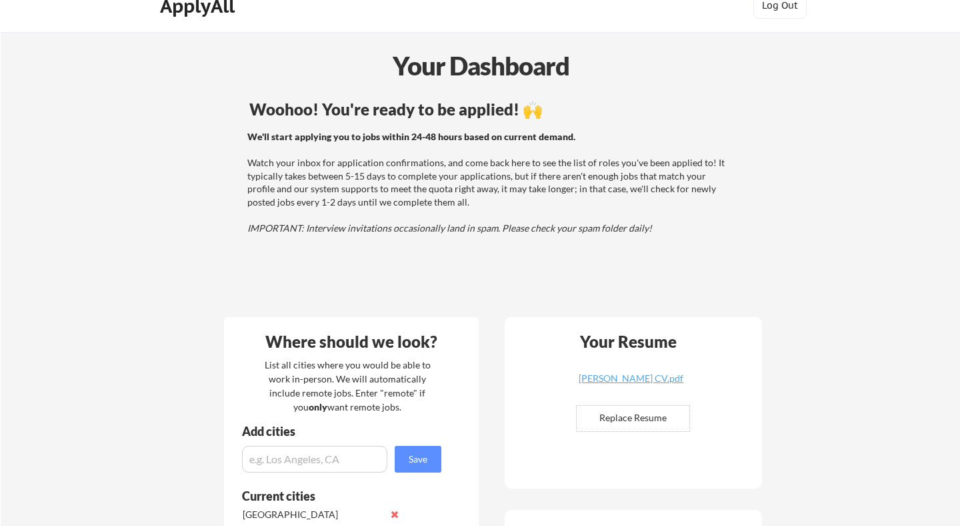
scroll to position [0, 0]
